Goal: Task Accomplishment & Management: Manage account settings

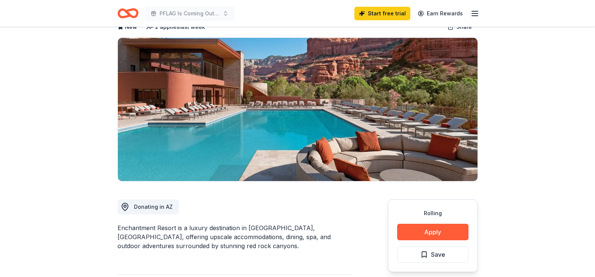
scroll to position [63, 0]
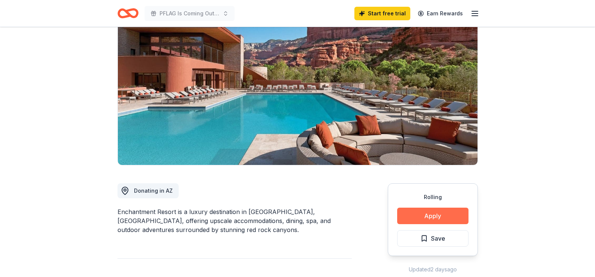
click at [425, 213] on button "Apply" at bounding box center [432, 216] width 71 height 17
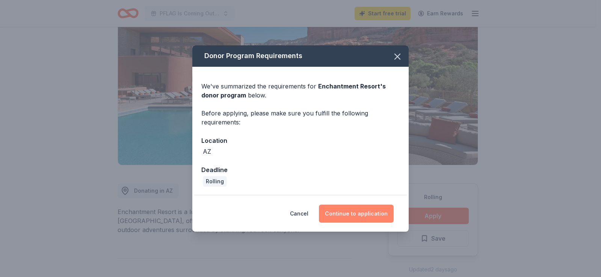
click at [352, 214] on button "Continue to application" at bounding box center [356, 214] width 75 height 18
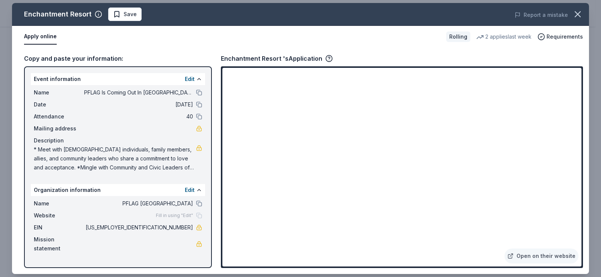
click at [41, 36] on button "Apply online" at bounding box center [40, 37] width 33 height 16
click at [547, 258] on link "Open on their website" at bounding box center [541, 256] width 74 height 15
click at [114, 15] on span "Save" at bounding box center [125, 14] width 24 height 9
click at [545, 37] on icon "button" at bounding box center [541, 37] width 8 height 8
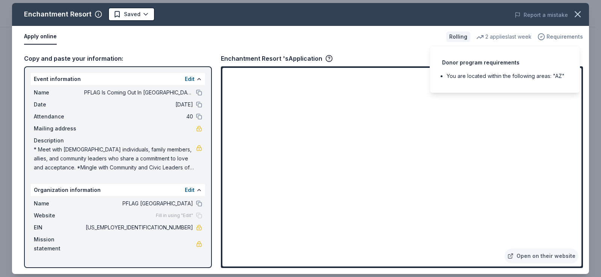
click at [543, 38] on icon "button" at bounding box center [541, 37] width 8 height 8
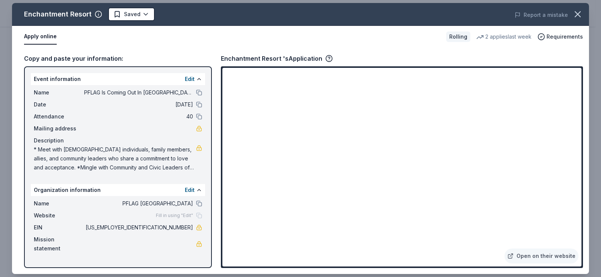
click at [458, 41] on div "Rolling" at bounding box center [458, 37] width 24 height 11
click at [458, 38] on div "Rolling" at bounding box center [458, 37] width 24 height 11
click at [579, 13] on icon "button" at bounding box center [577, 14] width 5 height 5
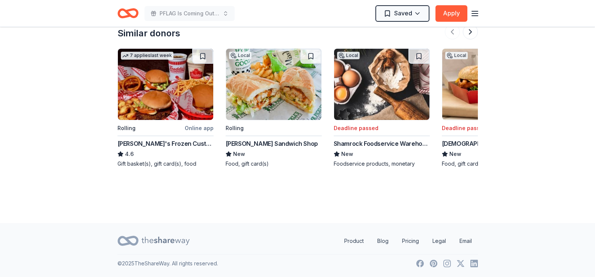
scroll to position [709, 0]
click at [123, 13] on icon "Home" at bounding box center [127, 14] width 21 height 18
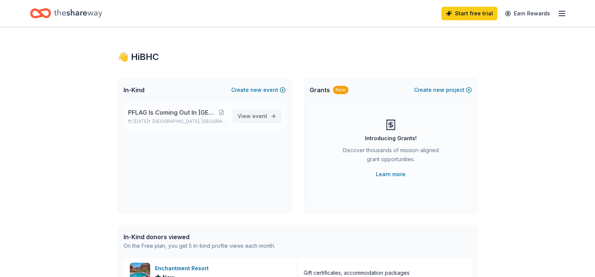
click at [259, 114] on span "event" at bounding box center [259, 116] width 15 height 6
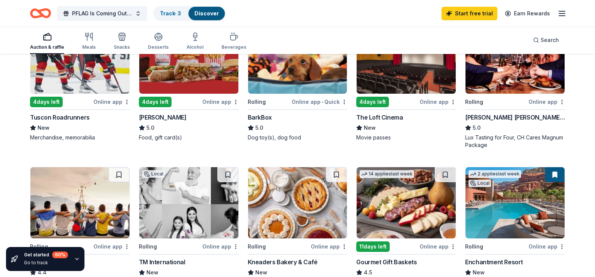
scroll to position [188, 0]
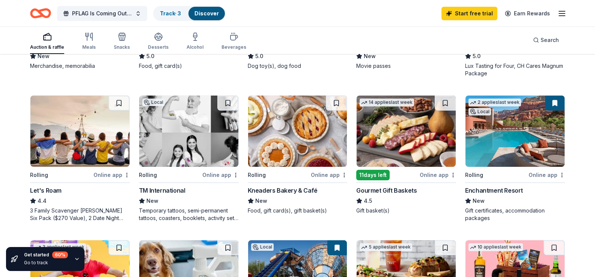
click at [539, 180] on div "Online app" at bounding box center [546, 174] width 36 height 9
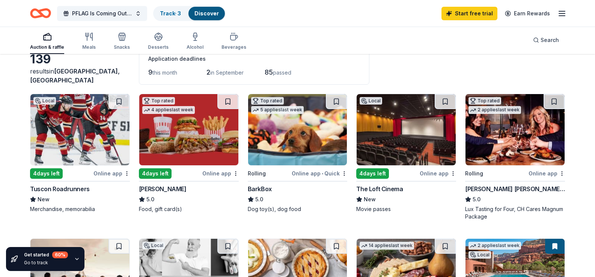
scroll to position [63, 0]
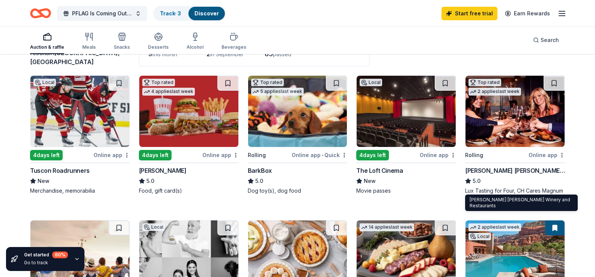
click at [495, 175] on div "[PERSON_NAME] [PERSON_NAME] Winery and Restaurants" at bounding box center [515, 170] width 100 height 9
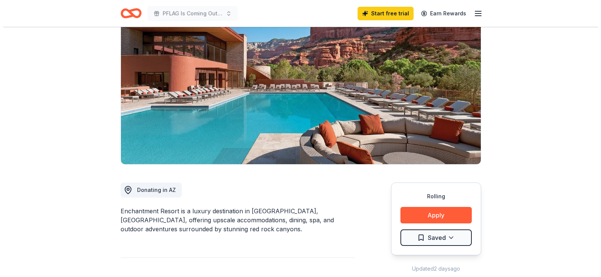
scroll to position [125, 0]
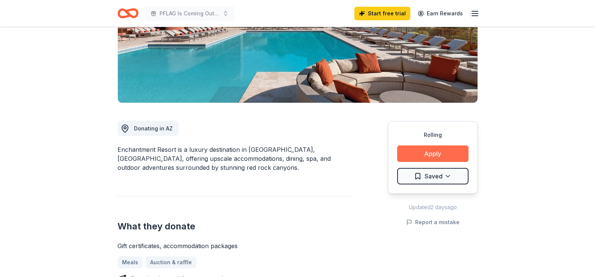
click at [445, 154] on button "Apply" at bounding box center [432, 154] width 71 height 17
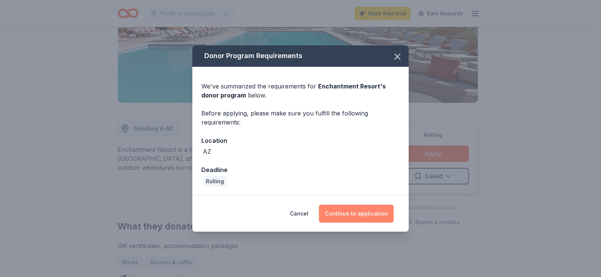
click at [355, 216] on button "Continue to application" at bounding box center [356, 214] width 75 height 18
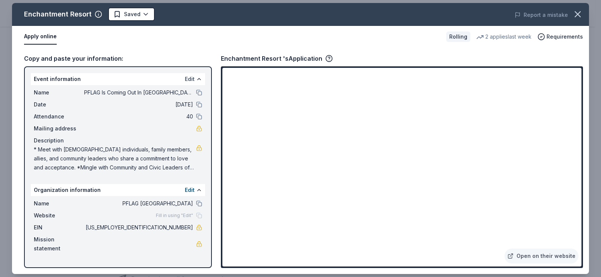
click at [190, 77] on button "Edit" at bounding box center [190, 79] width 10 height 9
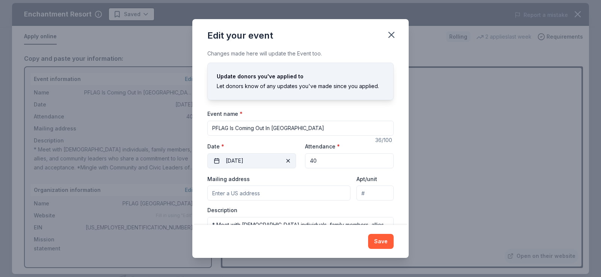
scroll to position [38, 0]
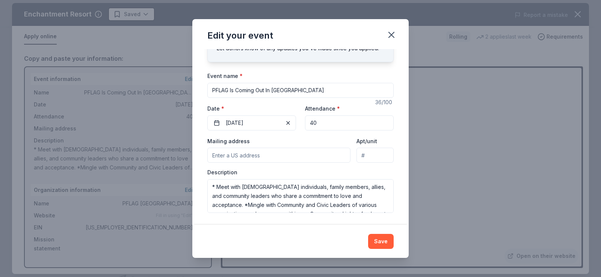
click at [252, 155] on input "Mailing address" at bounding box center [278, 155] width 143 height 15
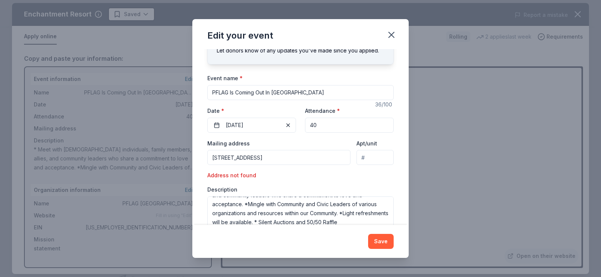
scroll to position [53, 0]
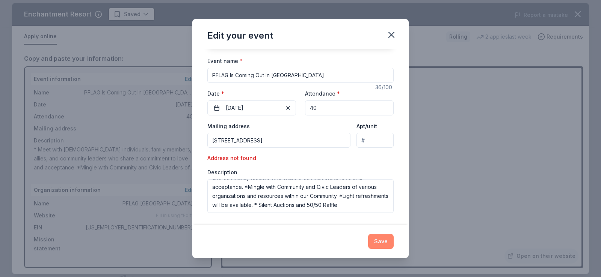
type input "PO Box 20634 Bullhead City, AZ 86439"
click at [381, 241] on button "Save" at bounding box center [381, 241] width 26 height 15
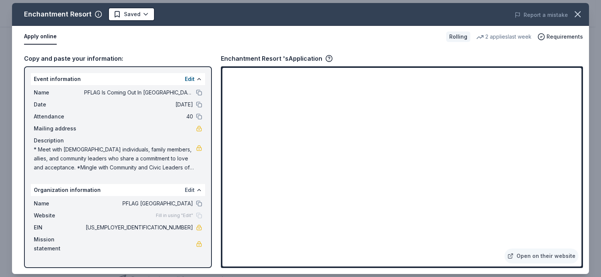
click at [192, 190] on button "Edit" at bounding box center [190, 190] width 10 height 9
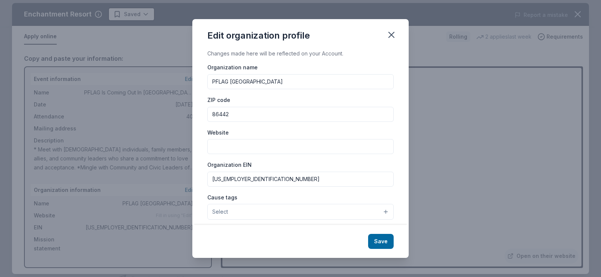
click at [227, 145] on input "Website" at bounding box center [300, 146] width 186 height 15
paste input "https://bullhead-city.pflag.org/"
type input "https://bullhead-city.pflag.org/"
click at [288, 216] on button "Select" at bounding box center [300, 212] width 186 height 16
click at [378, 211] on button "Select" at bounding box center [300, 212] width 186 height 16
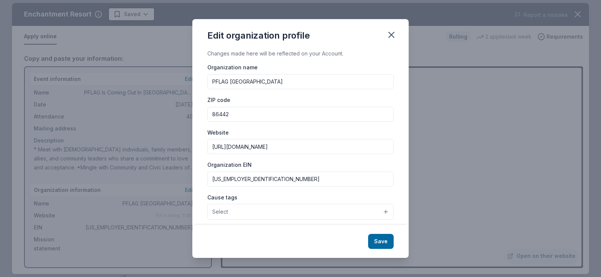
click at [245, 207] on button "Select" at bounding box center [300, 212] width 186 height 16
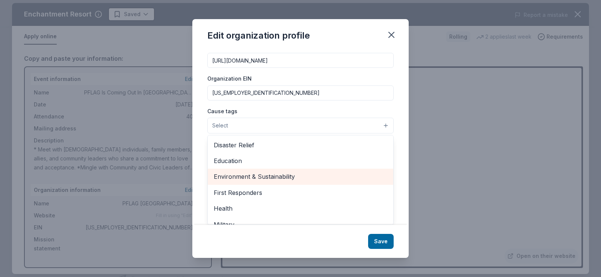
scroll to position [63, 0]
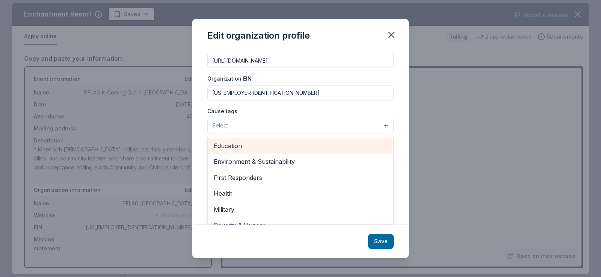
click at [234, 147] on span "Education" at bounding box center [300, 146] width 173 height 10
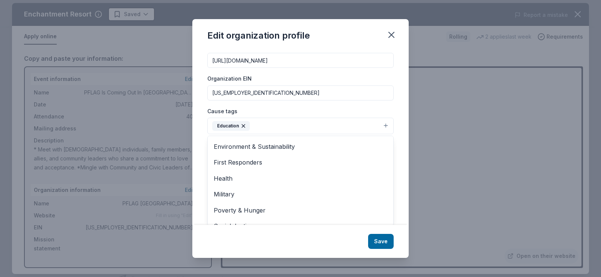
scroll to position [76, 0]
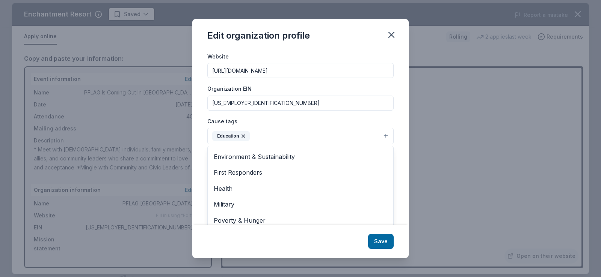
click at [264, 125] on div "Cause tags Education Animals Art & Culture Children Disaster Relief Environment…" at bounding box center [300, 131] width 186 height 28
click at [266, 136] on button "Education" at bounding box center [300, 136] width 186 height 17
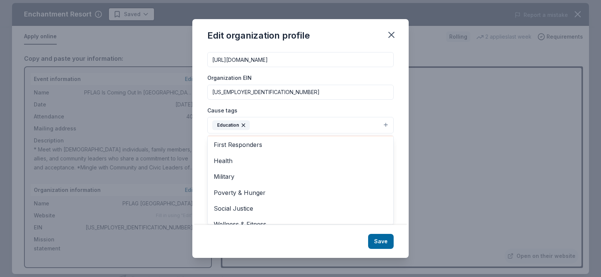
scroll to position [89, 0]
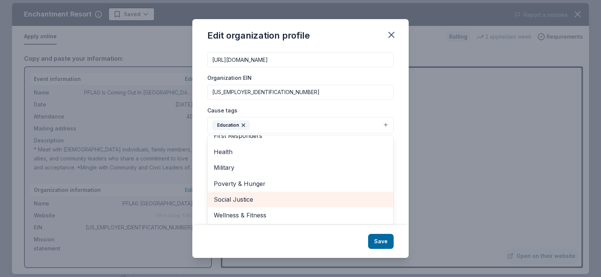
click at [236, 198] on span "Social Justice" at bounding box center [300, 200] width 173 height 10
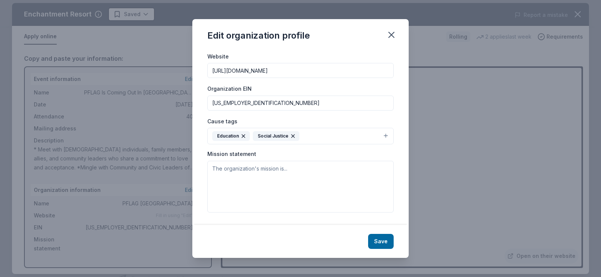
click at [321, 124] on div "Cause tags Education Social Justice" at bounding box center [300, 131] width 186 height 28
click at [318, 135] on button "Education Social Justice" at bounding box center [300, 136] width 186 height 17
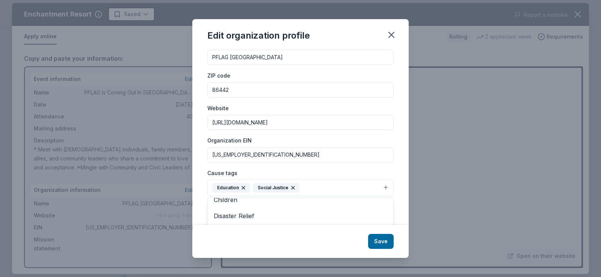
scroll to position [87, 0]
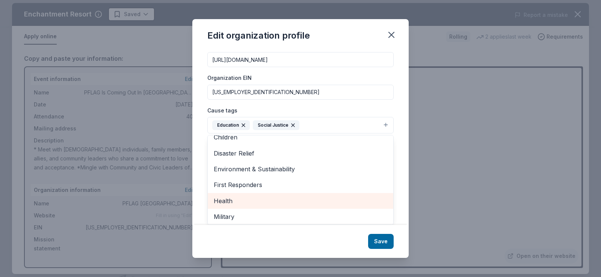
click at [227, 199] on span "Health" at bounding box center [300, 201] width 173 height 10
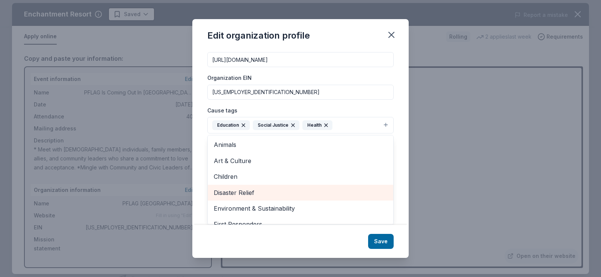
scroll to position [57, 0]
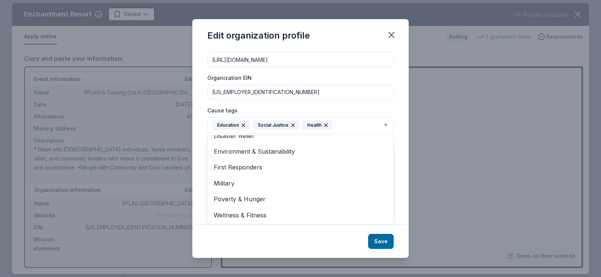
click at [383, 238] on div "Edit organization profile Changes made here will be reflected on your Account. …" at bounding box center [300, 138] width 216 height 239
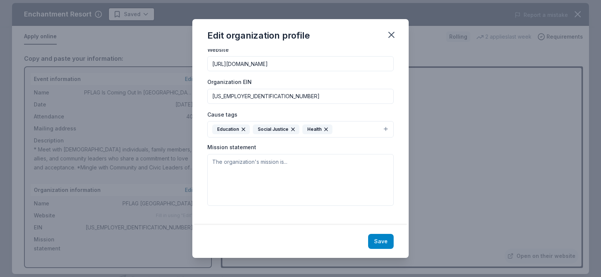
scroll to position [76, 0]
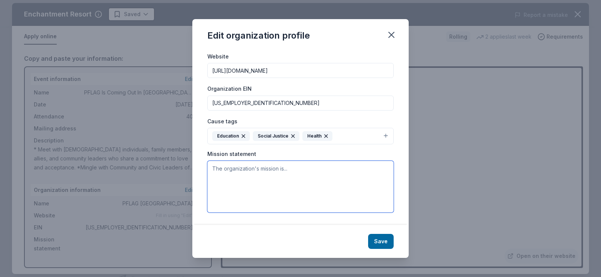
click at [226, 170] on textarea at bounding box center [300, 187] width 186 height 52
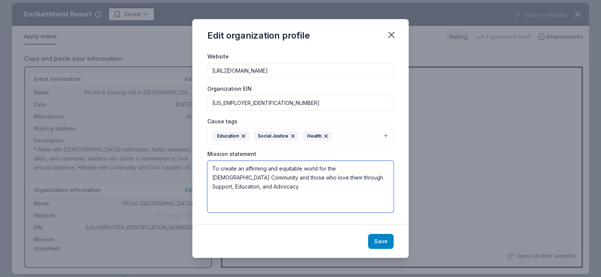
type textarea "To create an affirming and equitable world for the LGBTQ+ Community and those w…"
click at [383, 241] on button "Save" at bounding box center [381, 241] width 26 height 15
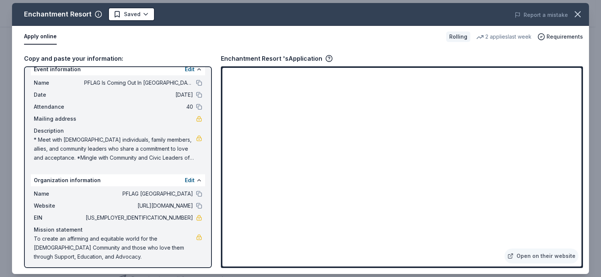
scroll to position [13, 0]
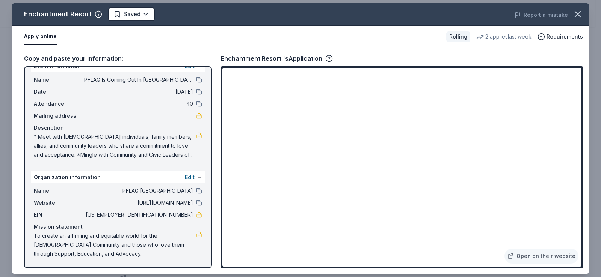
click at [164, 155] on span "* Meet with LGBTQ+ individuals, family members, allies, and community leaders w…" at bounding box center [115, 145] width 162 height 27
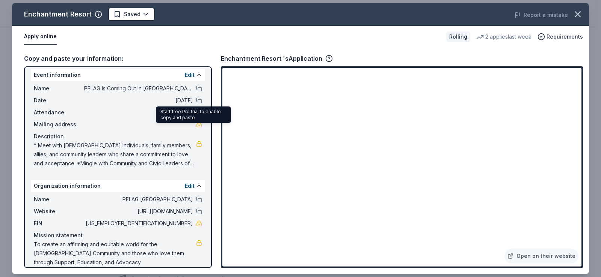
scroll to position [0, 0]
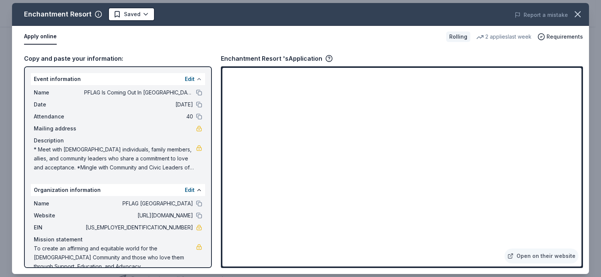
click at [196, 78] on button at bounding box center [199, 79] width 6 height 6
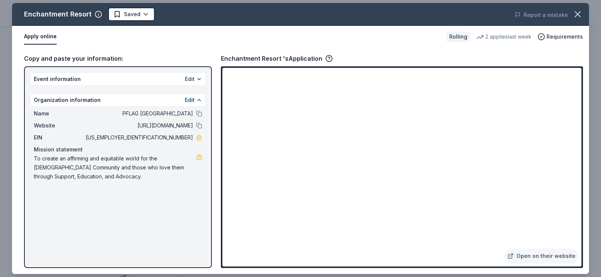
click at [187, 81] on button "Edit" at bounding box center [190, 79] width 10 height 9
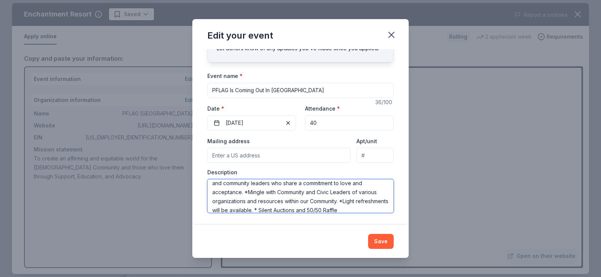
scroll to position [18, 0]
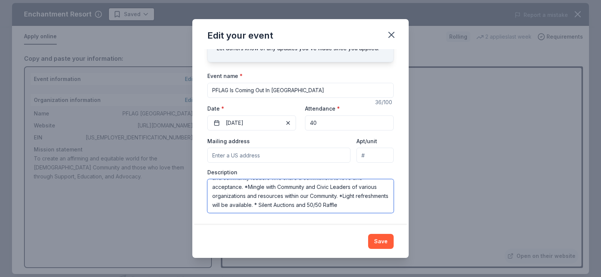
drag, startPoint x: 211, startPoint y: 188, endPoint x: 378, endPoint y: 214, distance: 168.7
click at [378, 214] on div "Changes made here will update the Event too. Update donors you've applied to Le…" at bounding box center [300, 137] width 216 height 176
click at [390, 33] on icon "button" at bounding box center [391, 35] width 11 height 11
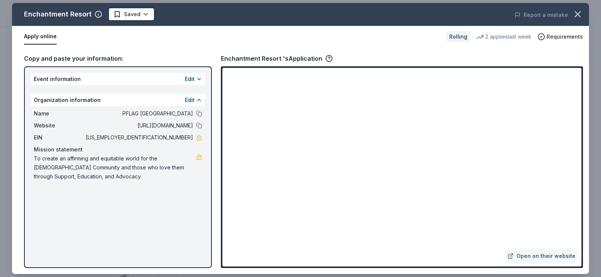
drag, startPoint x: 99, startPoint y: 179, endPoint x: 56, endPoint y: 163, distance: 47.1
click at [56, 163] on span "To create an affirming and equitable world for the LGBTQ+ Community and those w…" at bounding box center [115, 167] width 162 height 27
click at [99, 178] on span "To create an affirming and equitable world for the LGBTQ+ Community and those w…" at bounding box center [115, 167] width 162 height 27
click at [36, 149] on div "Mission statement" at bounding box center [118, 149] width 168 height 9
click at [188, 98] on button "Edit" at bounding box center [190, 100] width 10 height 9
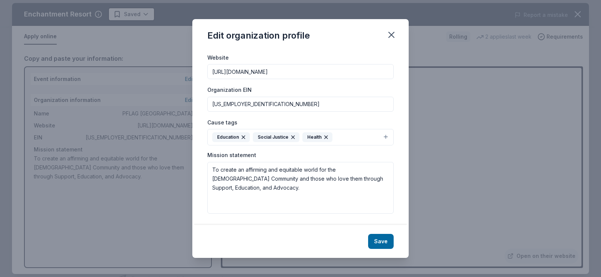
scroll to position [76, 0]
drag, startPoint x: 253, startPoint y: 189, endPoint x: 207, endPoint y: 162, distance: 53.2
click at [207, 162] on div "Changes made here will be reflected on your Account. Organization name PFLAG Bu…" at bounding box center [300, 137] width 216 height 176
click at [394, 36] on icon "button" at bounding box center [391, 35] width 11 height 11
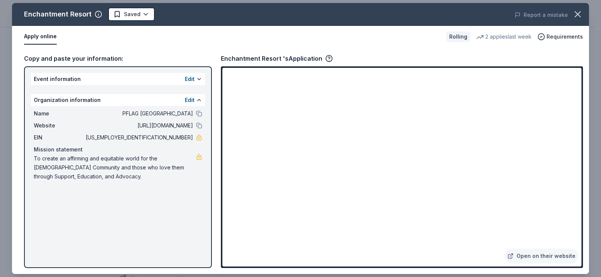
drag, startPoint x: 193, startPoint y: 139, endPoint x: 161, endPoint y: 137, distance: 31.9
click at [161, 137] on span "39-2747352" at bounding box center [138, 137] width 109 height 9
click at [192, 101] on button "Edit" at bounding box center [190, 100] width 10 height 9
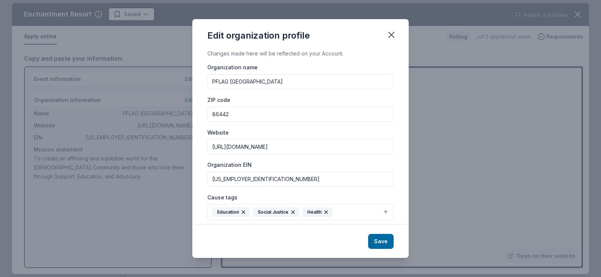
drag, startPoint x: 244, startPoint y: 182, endPoint x: 204, endPoint y: 176, distance: 40.2
click at [204, 176] on div "Changes made here will be reflected on your Account. Organization name PFLAG Bu…" at bounding box center [300, 137] width 216 height 176
click at [422, 214] on div "Edit organization profile Changes made here will be reflected on your Account. …" at bounding box center [300, 138] width 601 height 277
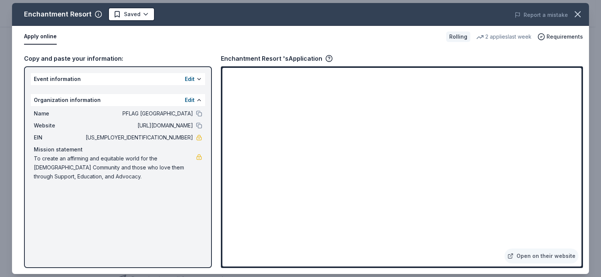
click at [185, 96] on button "Edit" at bounding box center [190, 100] width 10 height 9
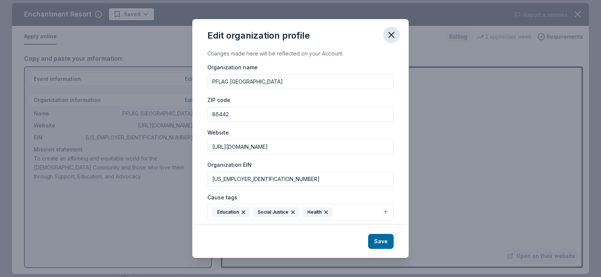
click at [391, 35] on icon "button" at bounding box center [390, 34] width 5 height 5
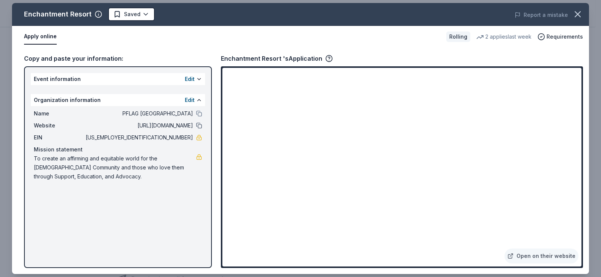
click at [199, 125] on button at bounding box center [199, 126] width 6 height 6
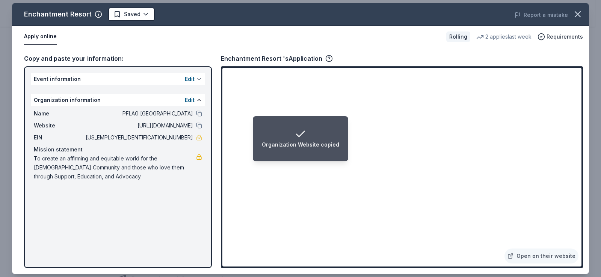
click at [199, 80] on button at bounding box center [199, 79] width 6 height 6
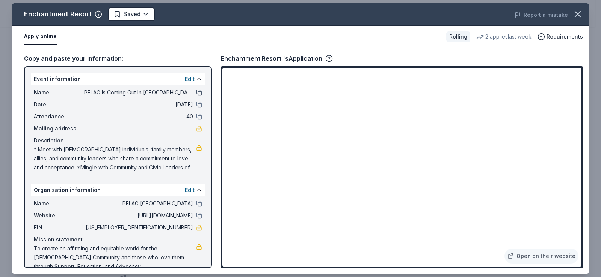
click at [196, 93] on button at bounding box center [199, 93] width 6 height 6
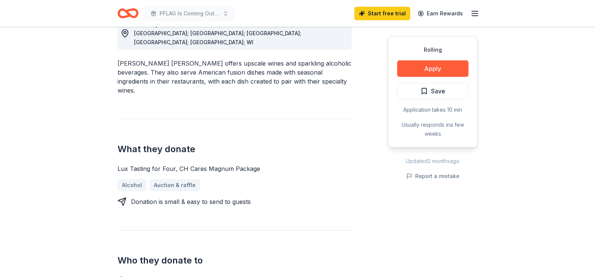
scroll to position [313, 0]
